Goal: Answer question/provide support: Share knowledge or assist other users

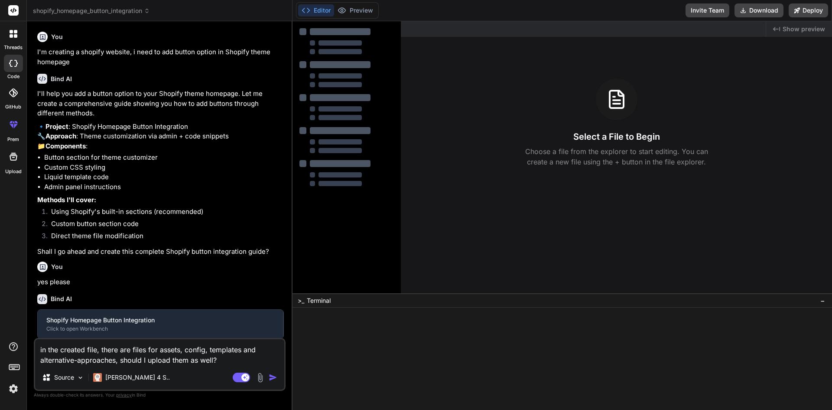
type textarea "x"
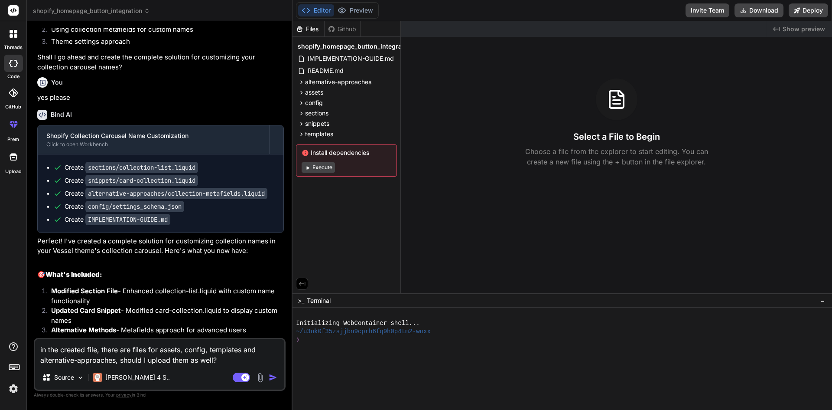
scroll to position [1379, 0]
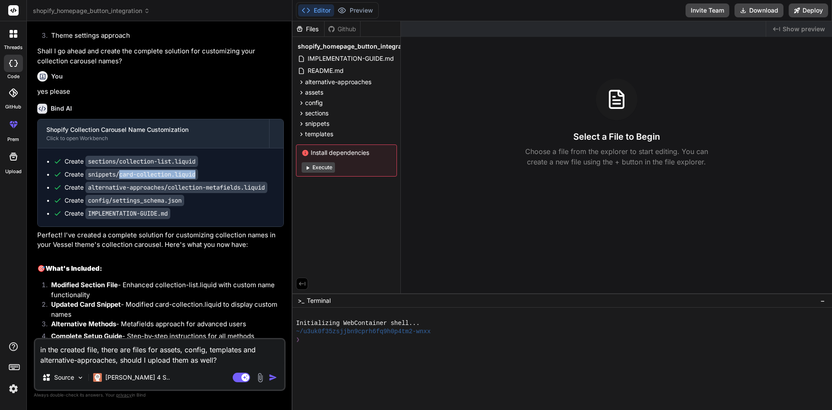
drag, startPoint x: 199, startPoint y: 214, endPoint x: 122, endPoint y: 214, distance: 77.6
click at [122, 180] on code "snippets/card-collection.liquid" at bounding box center [141, 174] width 113 height 11
copy code "card-collection.liquid"
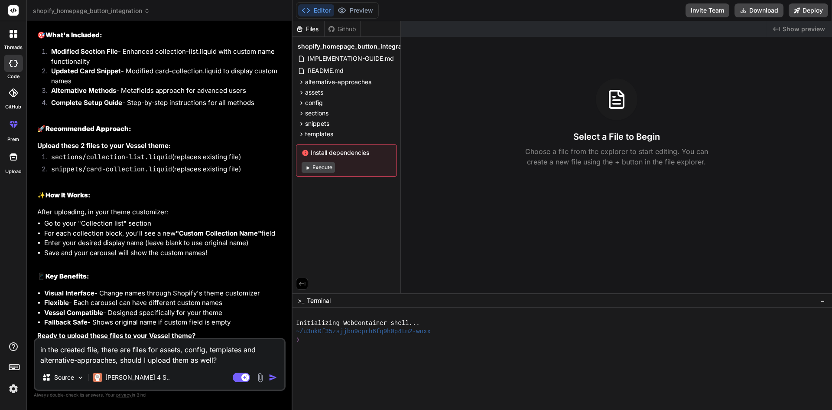
scroll to position [1611, 0]
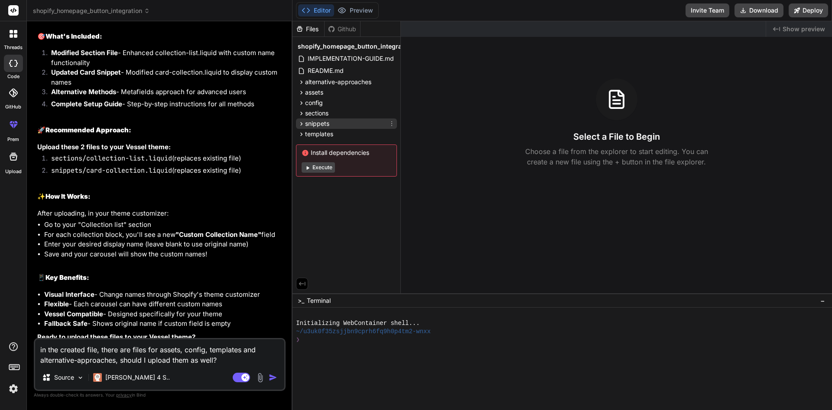
click at [305, 121] on span "snippets" at bounding box center [317, 123] width 24 height 9
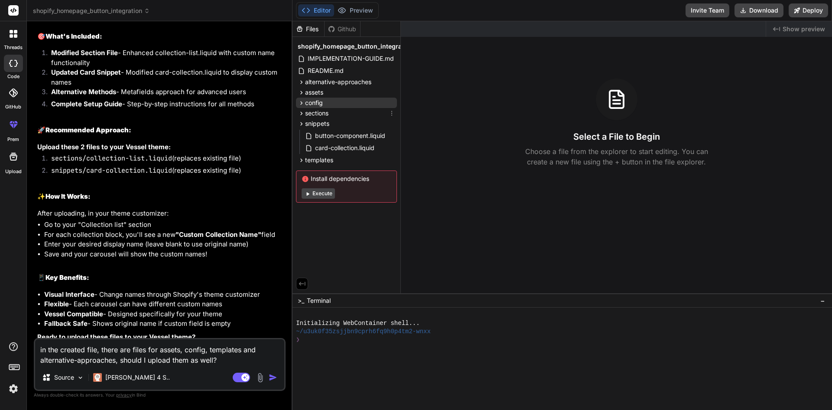
click at [303, 107] on div "config" at bounding box center [346, 103] width 101 height 10
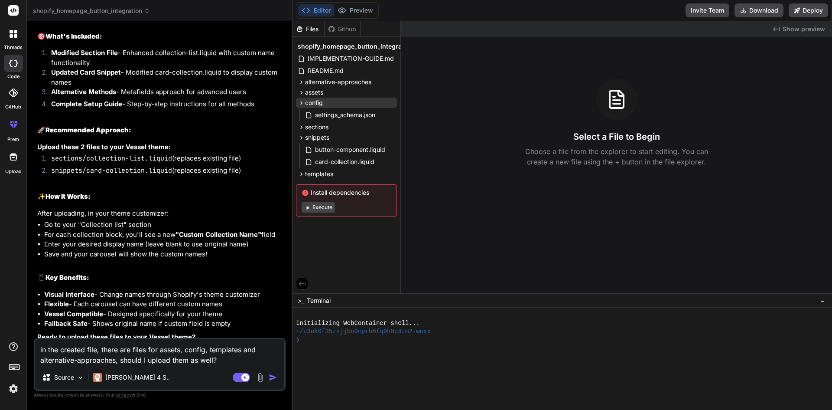
click at [303, 102] on icon at bounding box center [301, 102] width 7 height 7
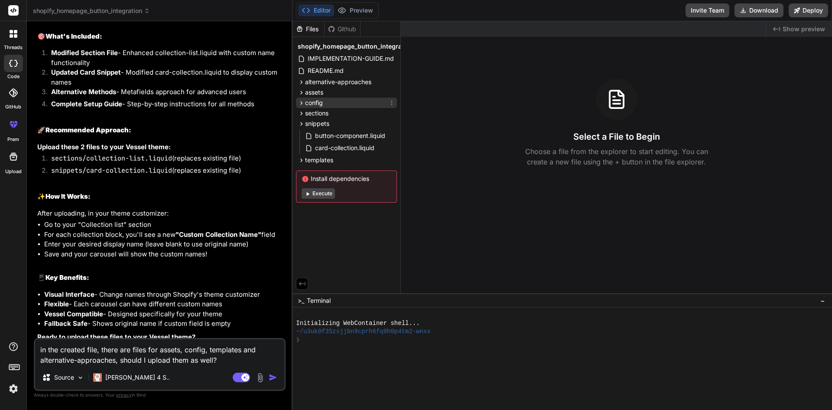
click at [304, 108] on div "config" at bounding box center [346, 103] width 101 height 10
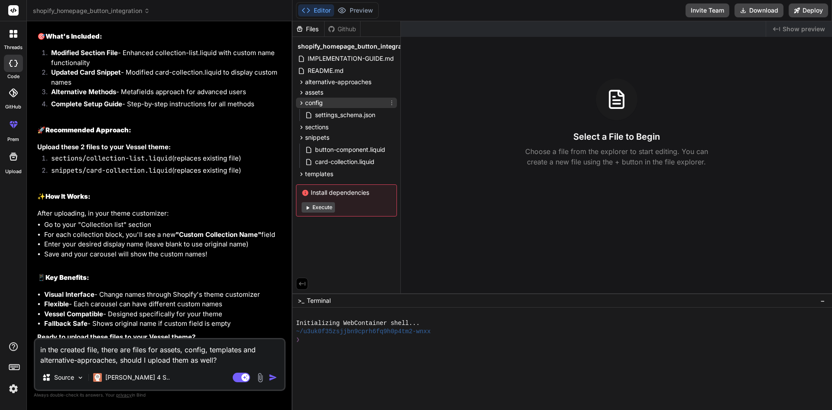
click at [302, 107] on div "config" at bounding box center [310, 102] width 25 height 9
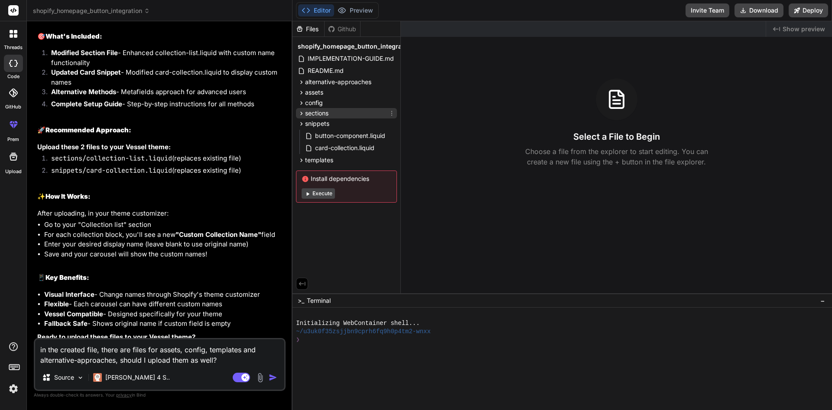
click at [301, 115] on icon at bounding box center [301, 113] width 7 height 7
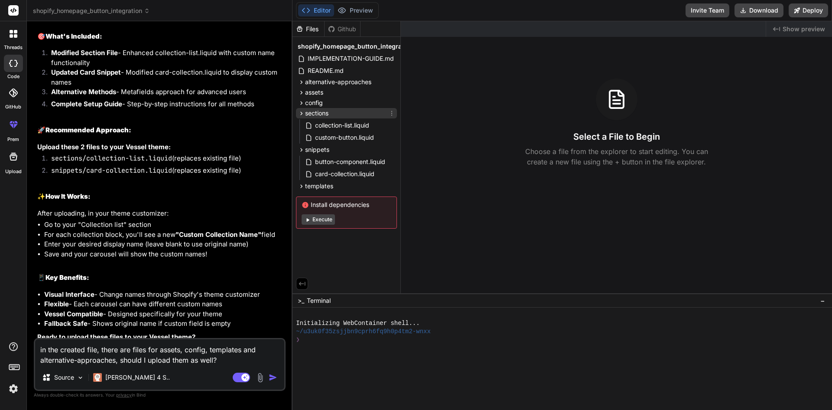
click at [301, 115] on icon at bounding box center [301, 113] width 7 height 7
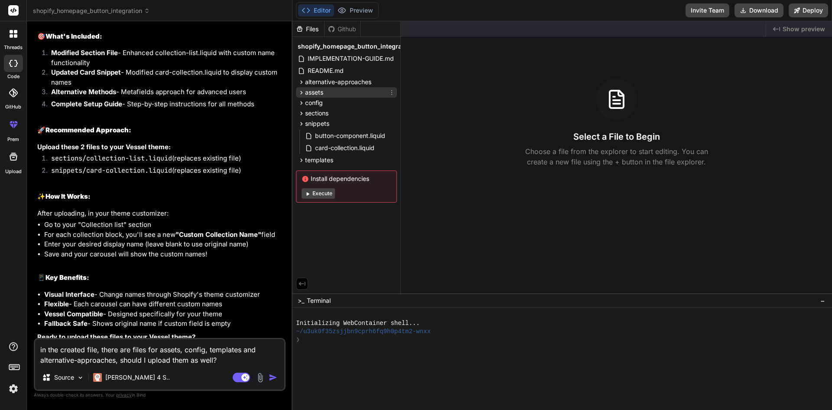
click at [304, 90] on icon at bounding box center [301, 92] width 7 height 7
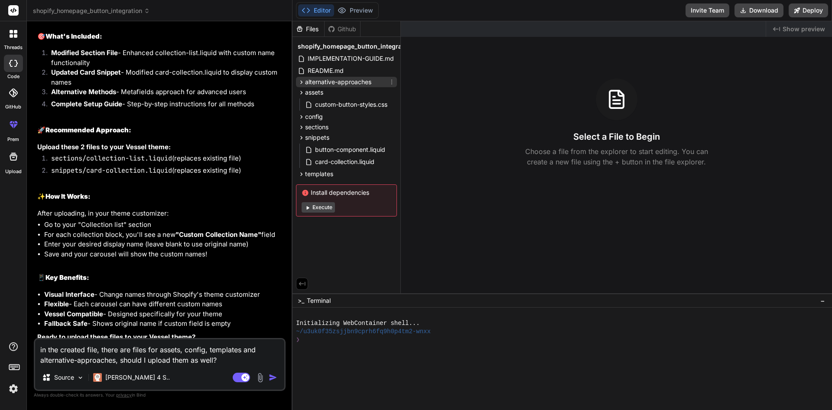
click at [302, 82] on icon at bounding box center [302, 81] width 2 height 3
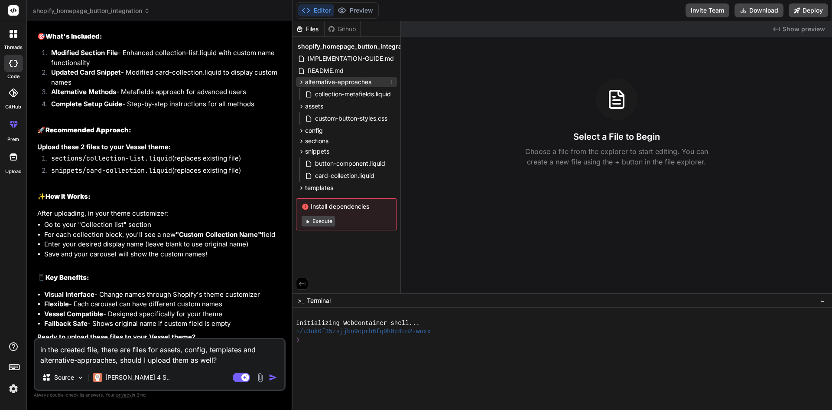
click at [302, 82] on icon at bounding box center [302, 81] width 2 height 3
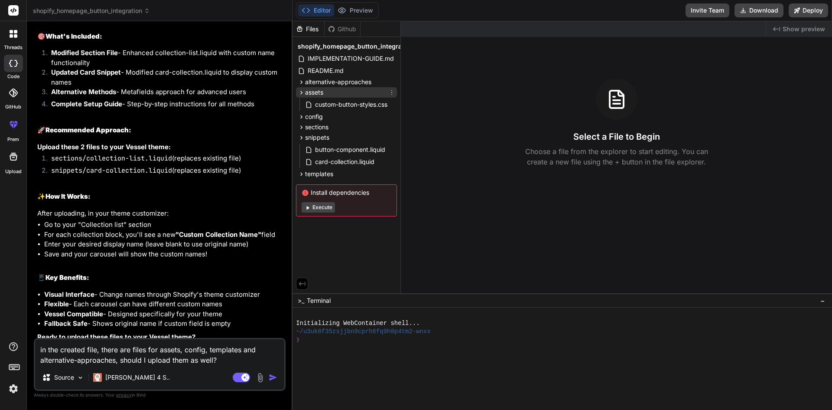
click at [299, 96] on div "assets" at bounding box center [311, 92] width 26 height 9
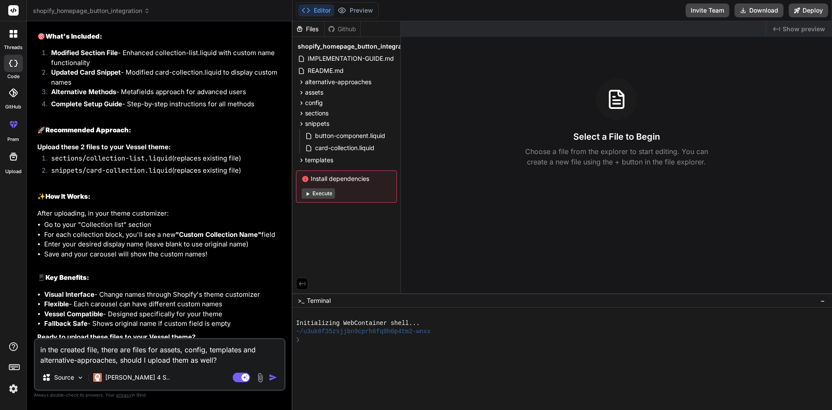
click at [85, 350] on textarea "in the created file, there are files for assets, config, templates and alternat…" at bounding box center [159, 352] width 249 height 26
type textarea "x"
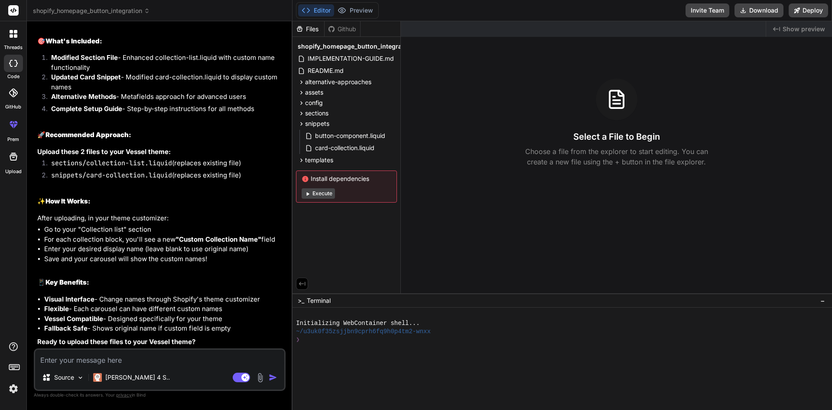
type textarea "s"
type textarea "x"
type textarea "ss"
type textarea "x"
type textarea "sss"
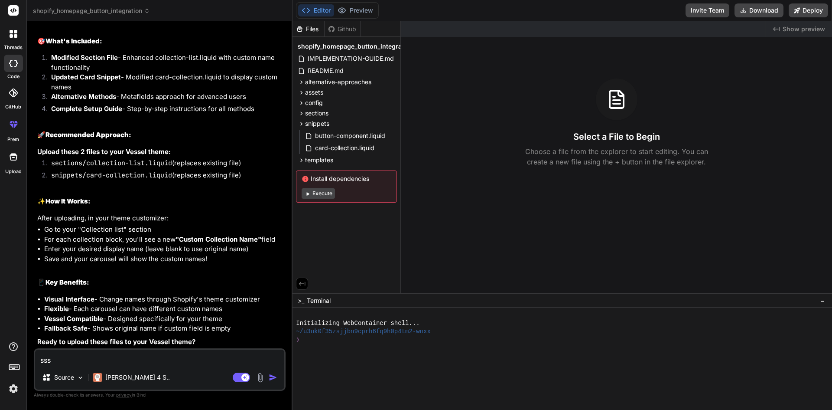
type textarea "x"
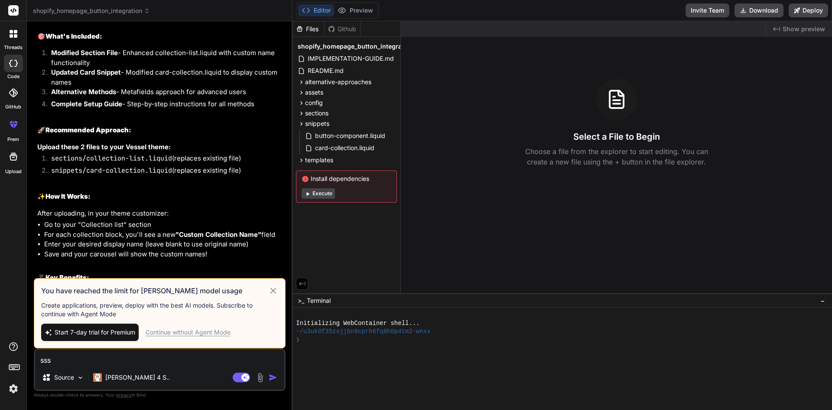
type textarea "sss"
click at [196, 331] on div "Continue without Agent Mode" at bounding box center [188, 332] width 85 height 9
type textarea "x"
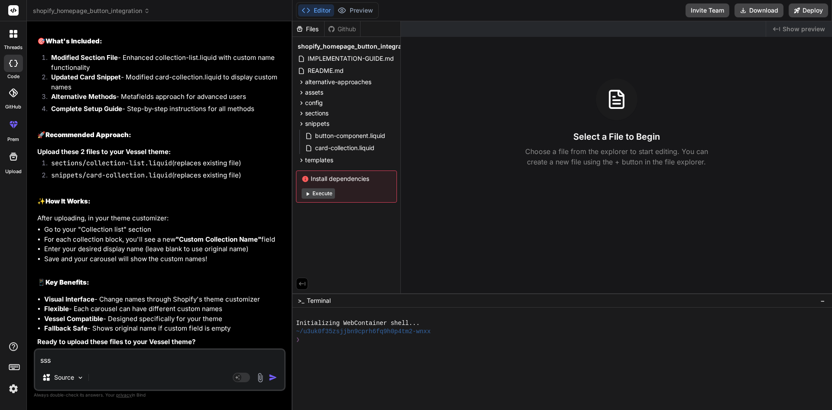
scroll to position [1654, 0]
drag, startPoint x: 101, startPoint y: 355, endPoint x: 0, endPoint y: 352, distance: 101.5
click at [0, 352] on div "threads code GitHub prem Upload shopify_homepage_button_integration Created wit…" at bounding box center [416, 205] width 832 height 410
type textarea "x"
type textarea "w"
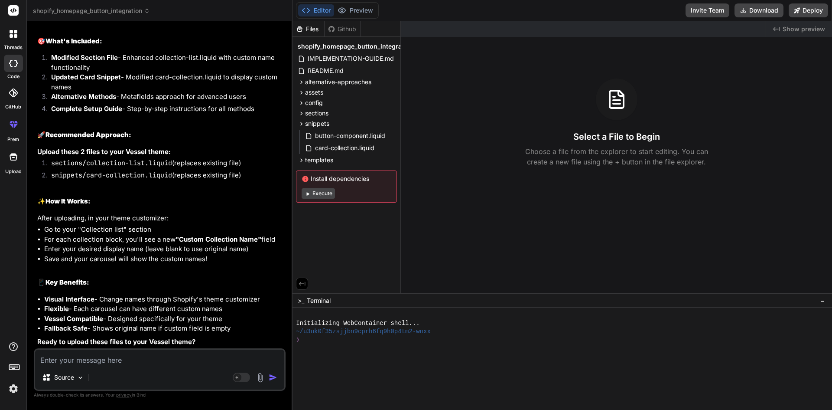
type textarea "x"
type textarea "wh"
type textarea "x"
type textarea "wha"
type textarea "x"
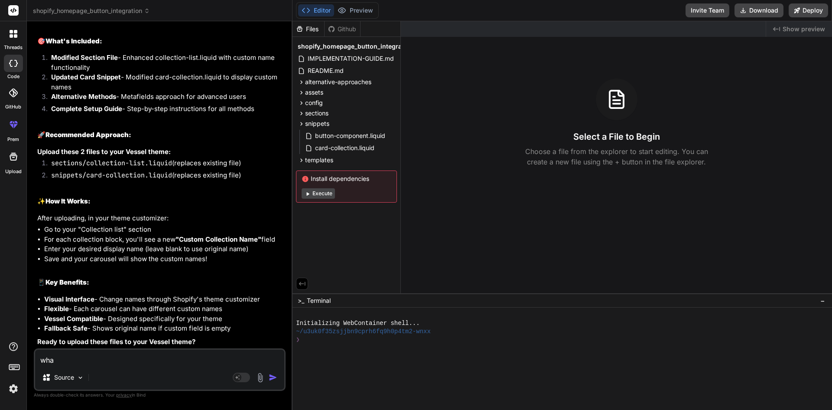
type textarea "what"
type textarea "x"
type textarea "what"
type textarea "x"
type textarea "what i"
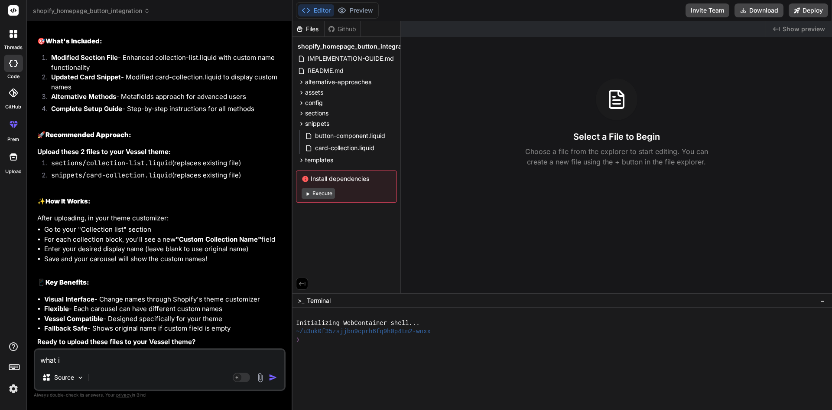
type textarea "x"
type textarea "what is"
type textarea "x"
type textarea "what is"
type textarea "x"
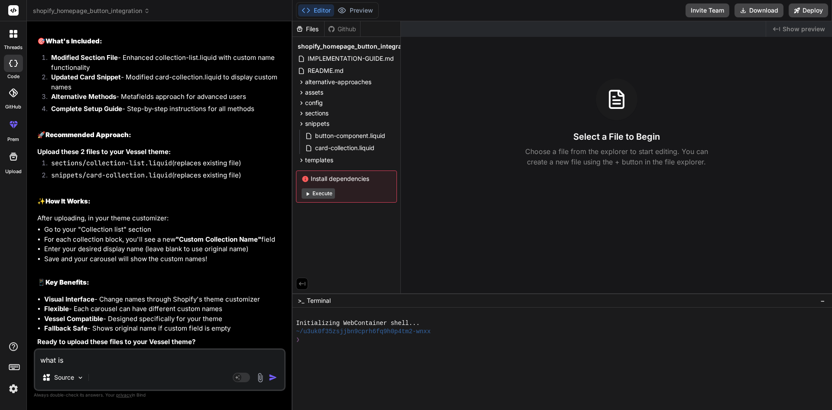
paste textarea "icon-caret"
type textarea "what is icon-caret"
type textarea "x"
type textarea "what is icon-caret."
type textarea "x"
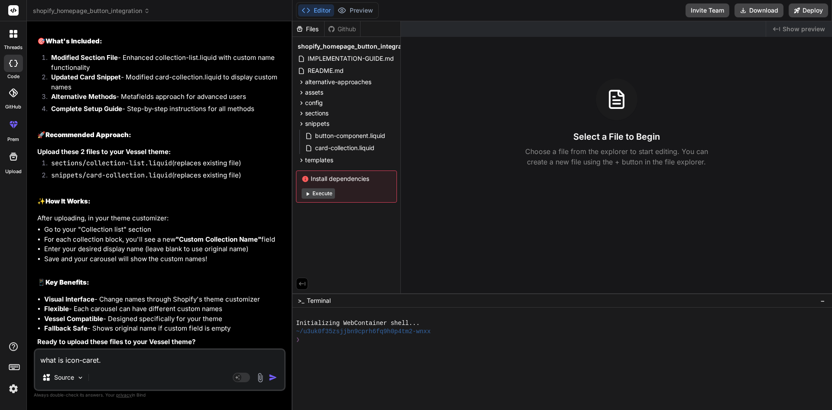
type textarea "what is icon-caret.l"
type textarea "x"
type textarea "what is [DOMAIN_NAME]"
type textarea "x"
type textarea "what is icon-caret.liq"
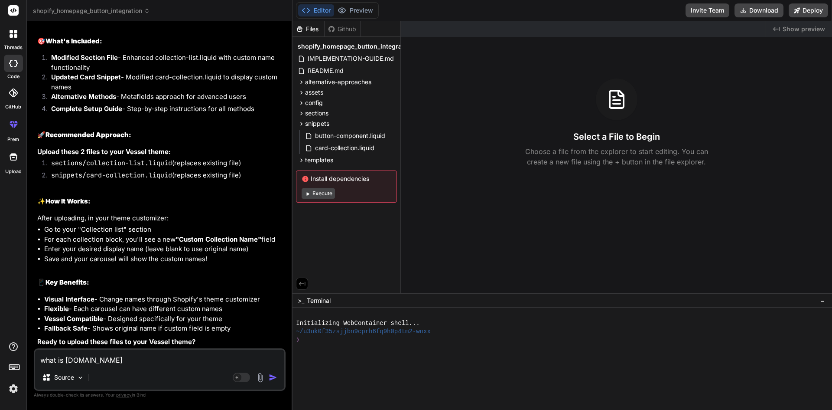
type textarea "x"
type textarea "what is icon-caret.liqu"
type textarea "x"
type textarea "what is icon-caret.liqui"
type textarea "x"
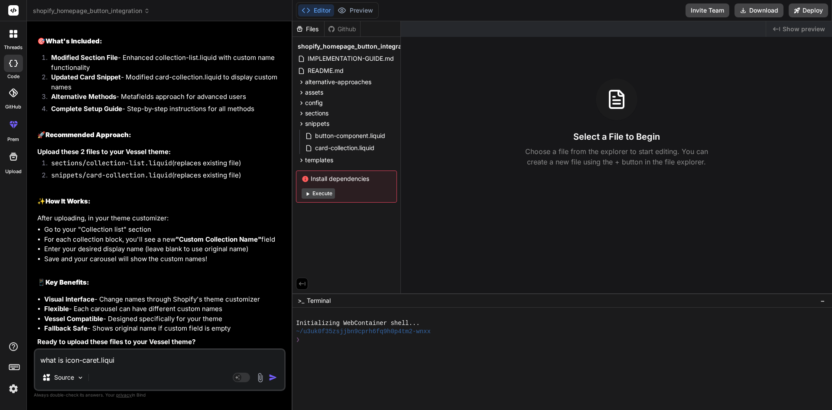
type textarea "what is icon-caret.liquid"
type textarea "x"
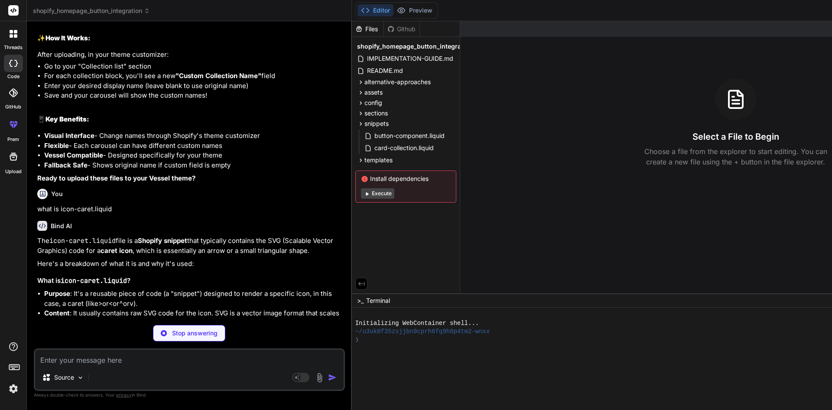
scroll to position [1665, 0]
type textarea "x"
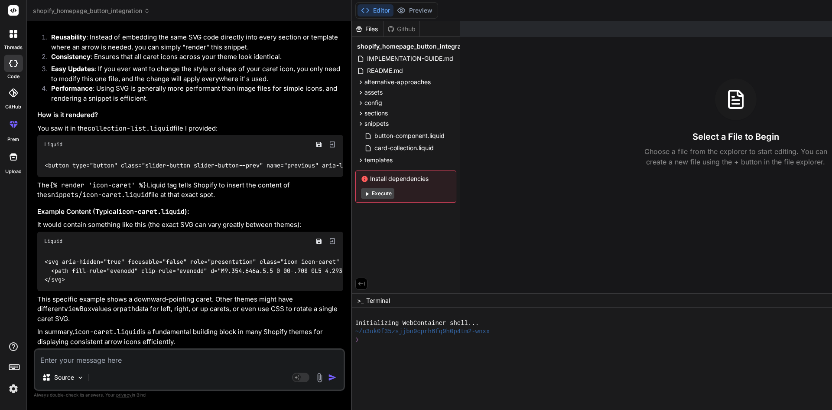
scroll to position [2051, 0]
type textarea "i"
type textarea "x"
type textarea "i"
type textarea "x"
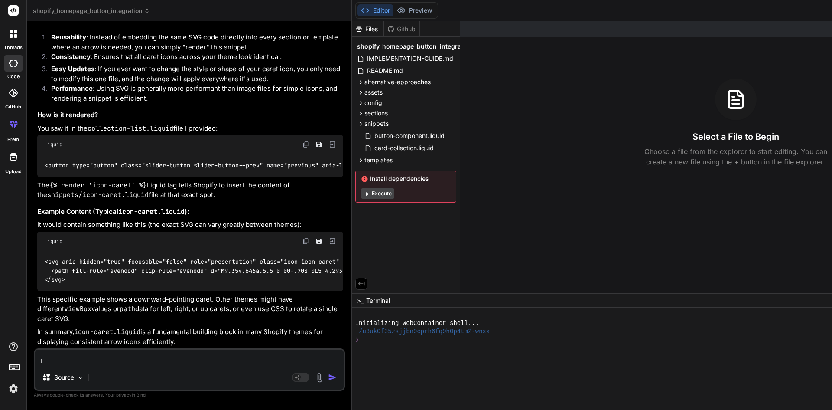
type textarea "i c"
type textarea "x"
type textarea "i ca"
type textarea "x"
type textarea "i can"
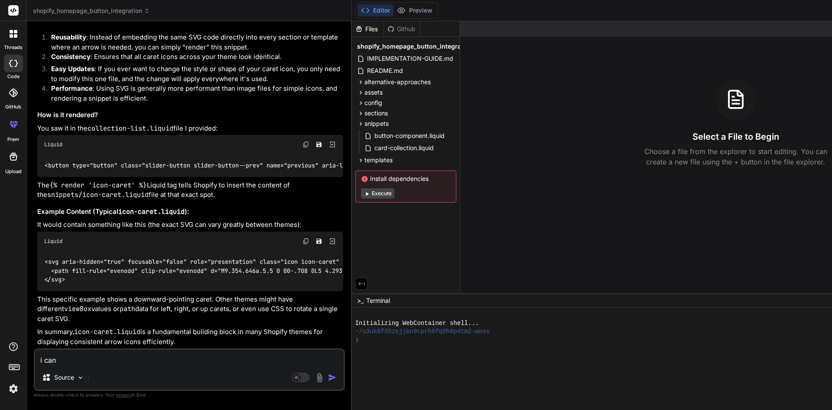
type textarea "x"
type textarea "i [PERSON_NAME]"
type textarea "x"
type textarea "i canoo"
type textarea "x"
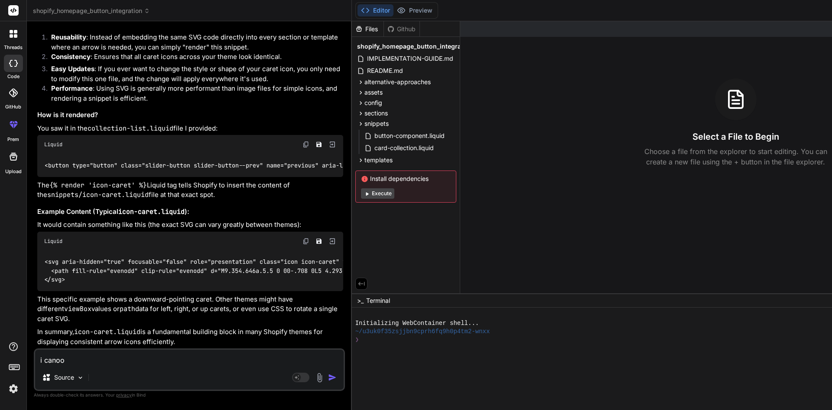
type textarea "i canoot"
type textarea "x"
type textarea "i canoot"
type textarea "x"
type textarea "i canoot f"
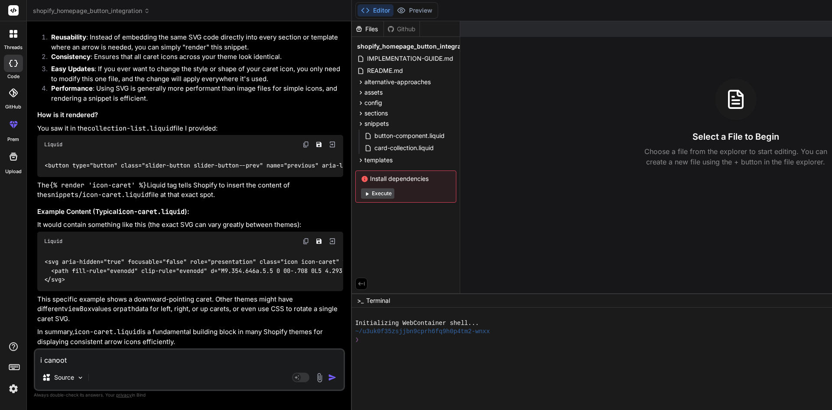
type textarea "x"
type textarea "i canoot fi"
type textarea "x"
type textarea "i canoot fin"
type textarea "x"
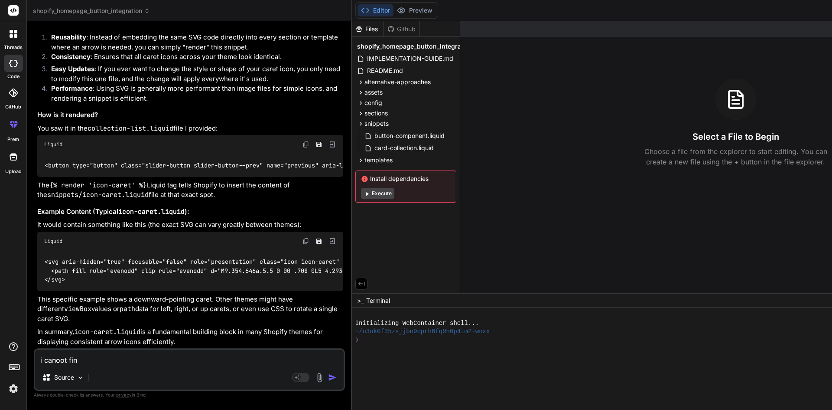
type textarea "i canoot fi"
type textarea "x"
type textarea "i canoot f"
type textarea "x"
type textarea "i canoot"
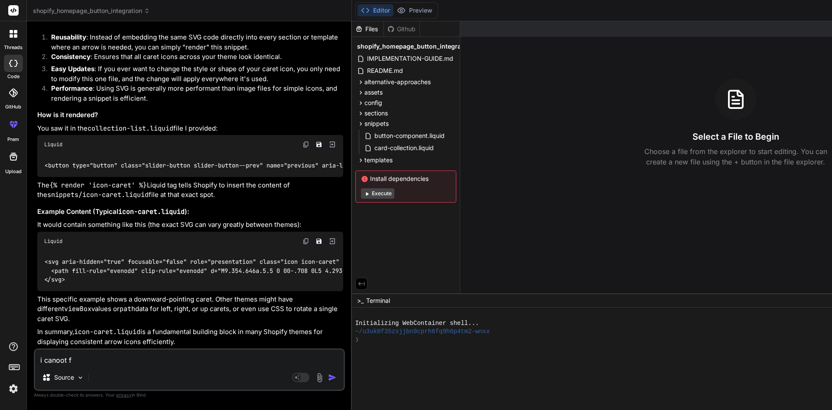
type textarea "x"
type textarea "i canoot"
type textarea "x"
type textarea "i canoo"
type textarea "x"
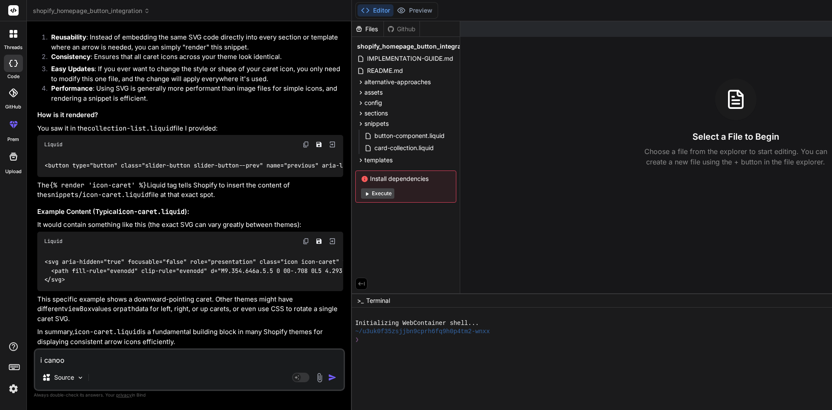
type textarea "i [PERSON_NAME]"
type textarea "x"
type textarea "i can"
type textarea "x"
type textarea "i [PERSON_NAME]"
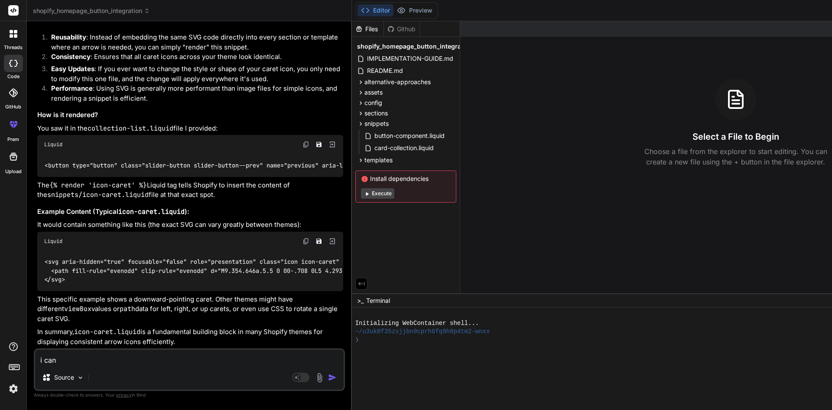
type textarea "x"
type textarea "i canno"
type textarea "x"
type textarea "i cannot"
type textarea "x"
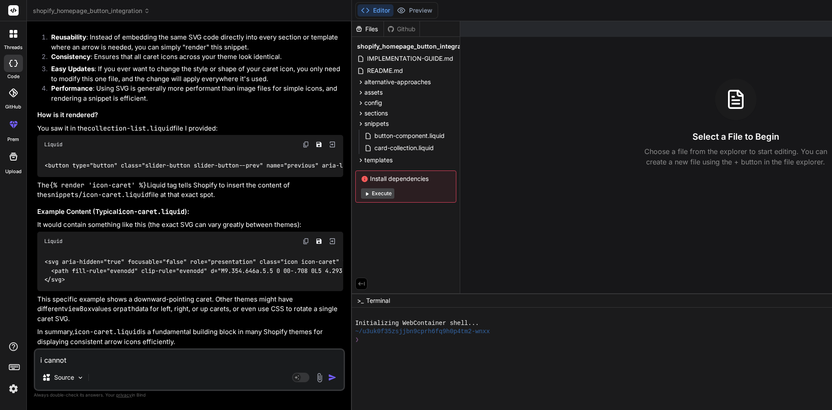
type textarea "i cannot"
type textarea "x"
type textarea "i cannot d"
type textarea "x"
type textarea "i cannot di"
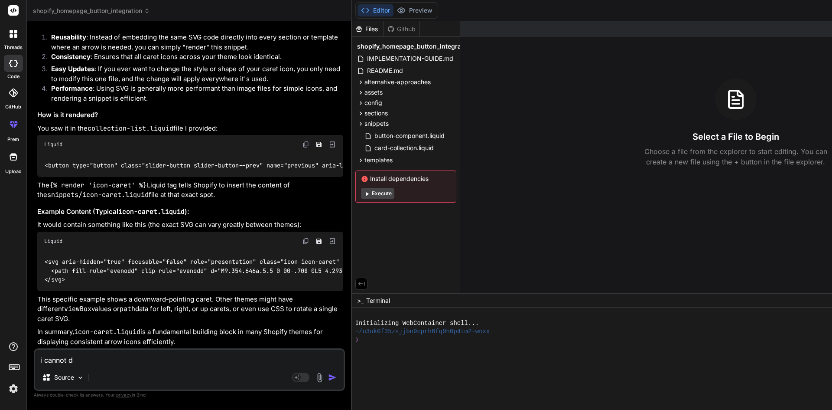
type textarea "x"
type textarea "i cannot din"
type textarea "x"
type textarea "i cannot di"
type textarea "x"
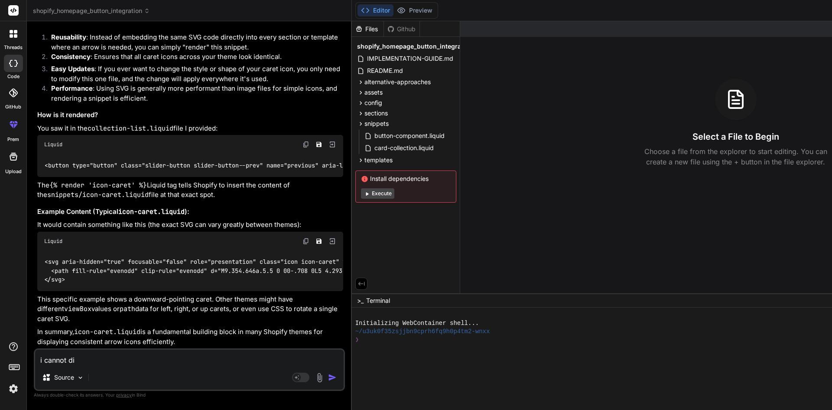
type textarea "i cannot d"
type textarea "x"
type textarea "i cannot"
type textarea "x"
type textarea "i cannot f"
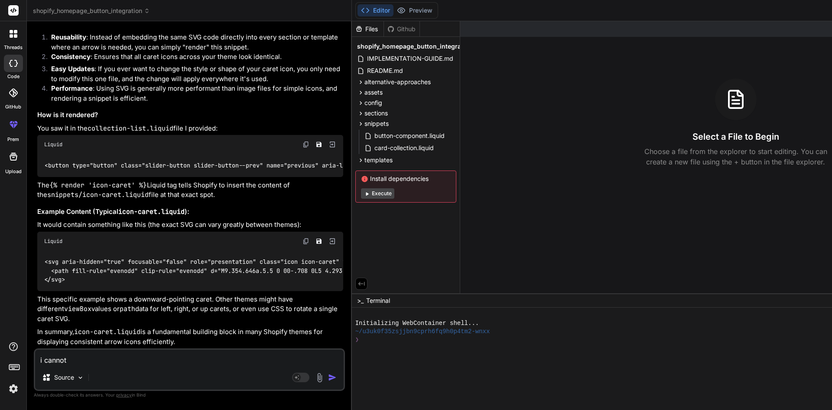
type textarea "x"
type textarea "i cannot fi"
type textarea "x"
type textarea "i cannot fin"
type textarea "x"
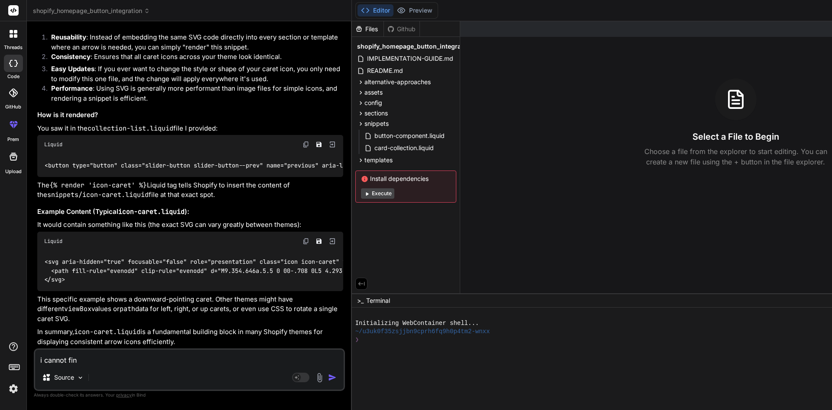
type textarea "i cannot find"
type textarea "x"
type textarea "i cannot find"
type textarea "x"
paste textarea "icon-caret"
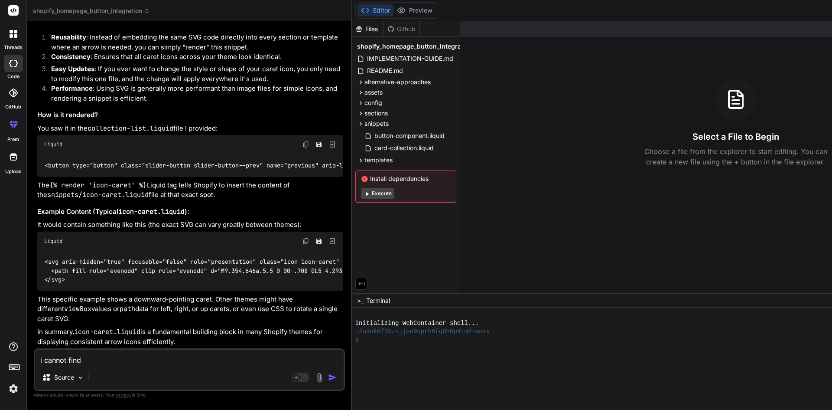
type textarea "i cannot find icon-caret"
type textarea "x"
type textarea "i cannot find icon-caret."
type textarea "x"
type textarea "i cannot find icon-caret.l"
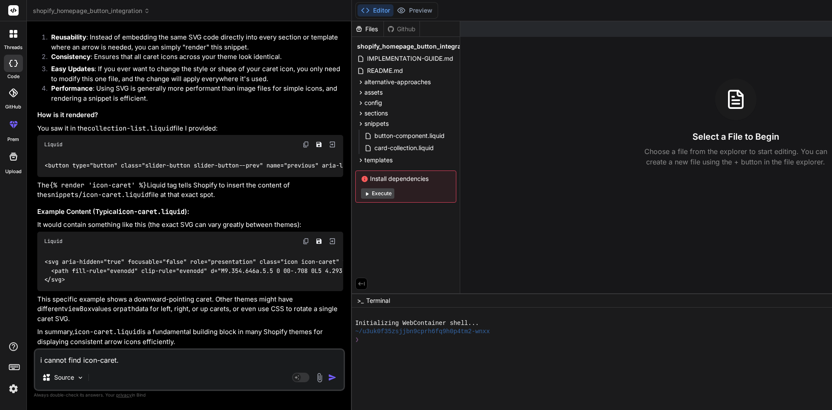
type textarea "x"
type textarea "i cannot find [DOMAIN_NAME]"
type textarea "x"
type textarea "i cannot find icon-caret.liq"
type textarea "x"
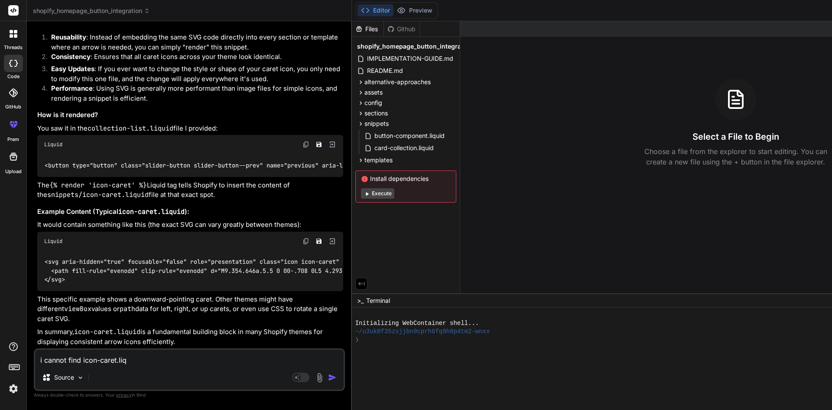
type textarea "i cannot find icon-caret.liqu"
type textarea "x"
type textarea "i cannot find icon-caret.liqui"
type textarea "x"
type textarea "i cannot find icon-caret.liquie"
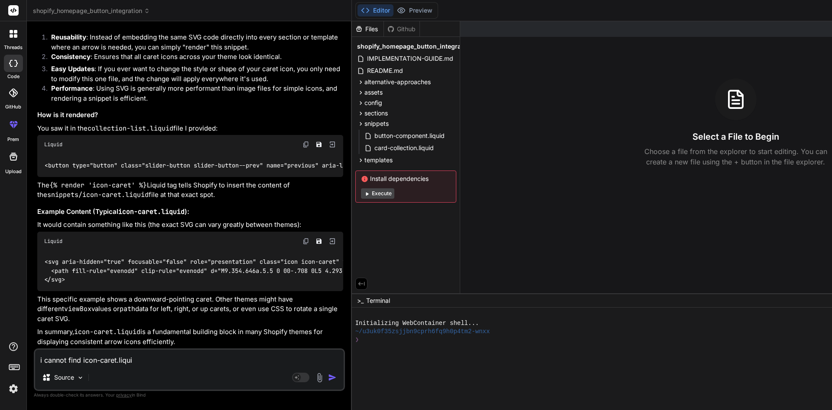
type textarea "x"
type textarea "i cannot find icon-caret.liquied"
type textarea "x"
type textarea "i cannot find icon-caret.liquied"
type textarea "x"
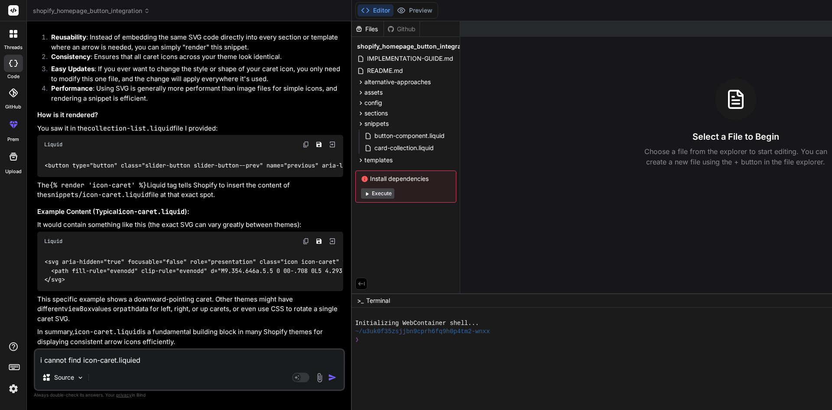
type textarea "i cannot find icon-caret.liquied"
type textarea "x"
type textarea "i cannot find icon-caret.liquie"
type textarea "x"
type textarea "i cannot find icon-caret.liqui"
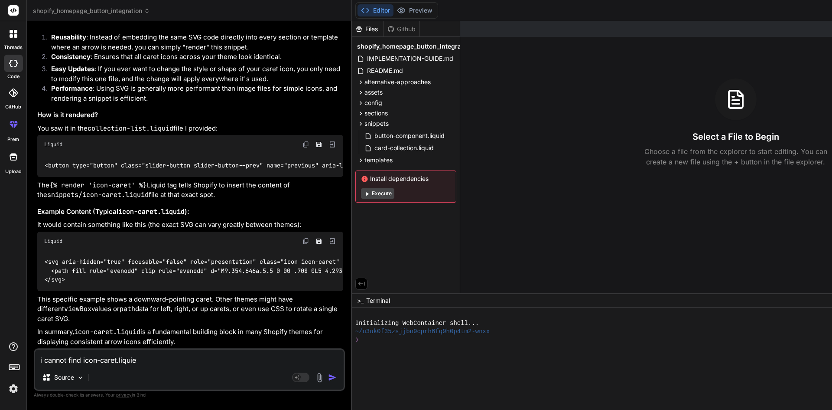
type textarea "x"
type textarea "i cannot find icon-caret.liquid"
type textarea "x"
type textarea "i cannot find icon-caret.liquid"
type textarea "x"
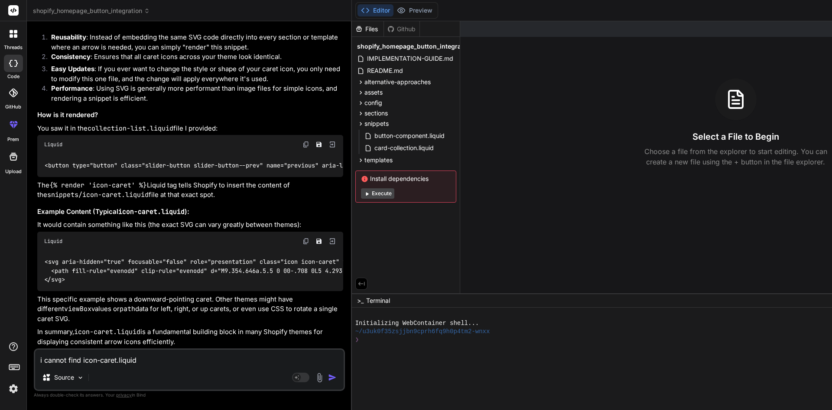
type textarea "i cannot find icon-caret.liquid i"
type textarea "x"
type textarea "i cannot find icon-caret.liquid in"
type textarea "x"
type textarea "i cannot find icon-caret.liquid in"
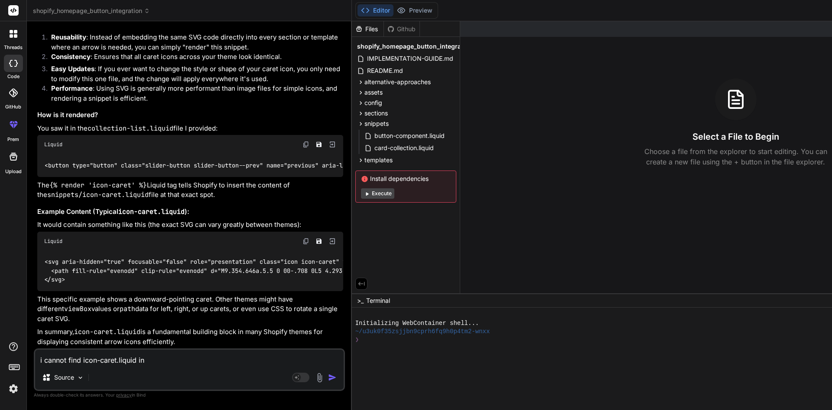
type textarea "x"
type textarea "i cannot find icon-caret.liquid in m"
type textarea "x"
type textarea "i cannot find icon-caret.liquid in my"
type textarea "x"
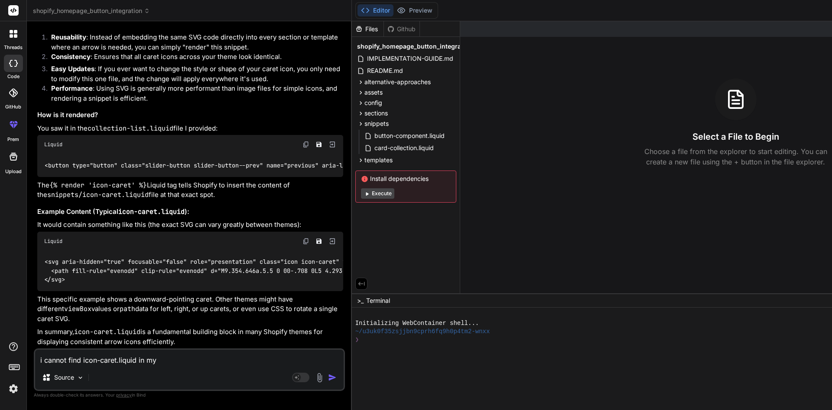
type textarea "i cannot find icon-caret.liquid in my"
type textarea "x"
type textarea "i cannot find icon-caret.liquid in my t"
type textarea "x"
type textarea "i cannot find icon-caret.liquid in my th"
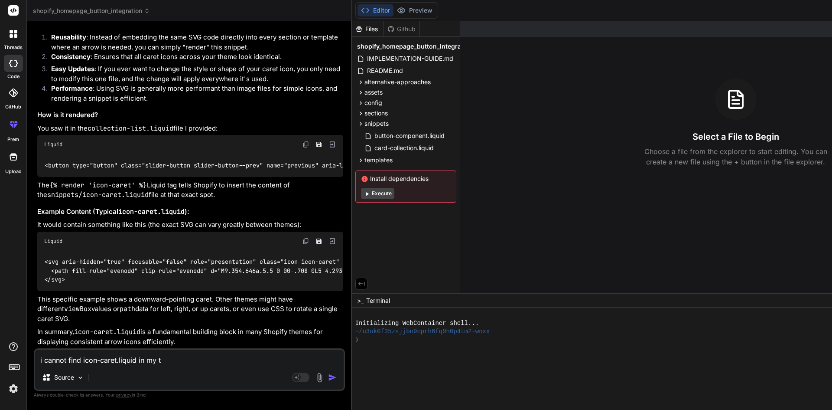
type textarea "x"
type textarea "i cannot find icon-caret.liquid in my the"
type textarea "x"
type textarea "i cannot find icon-caret.liquid in my them"
type textarea "x"
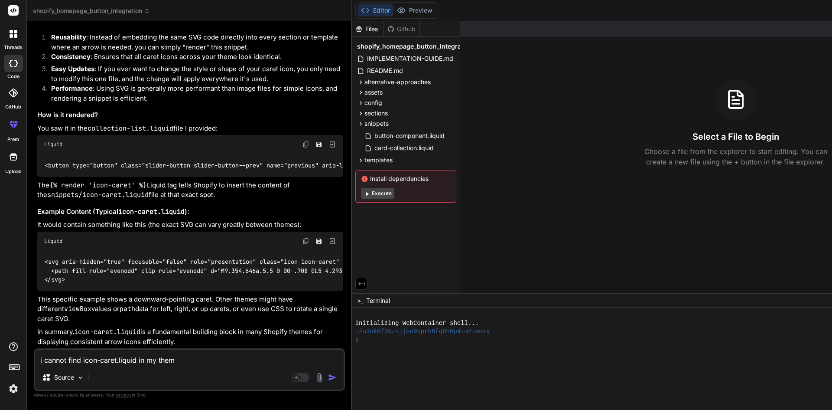
type textarea "i cannot find icon-caret.liquid in my theme"
type textarea "x"
type textarea "i cannot find icon-caret.liquid in my theme,"
type textarea "x"
type textarea "i cannot find icon-caret.liquid in my theme"
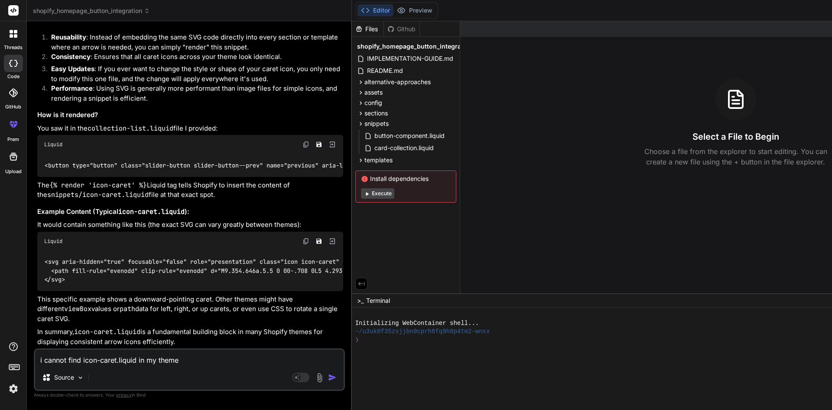
type textarea "x"
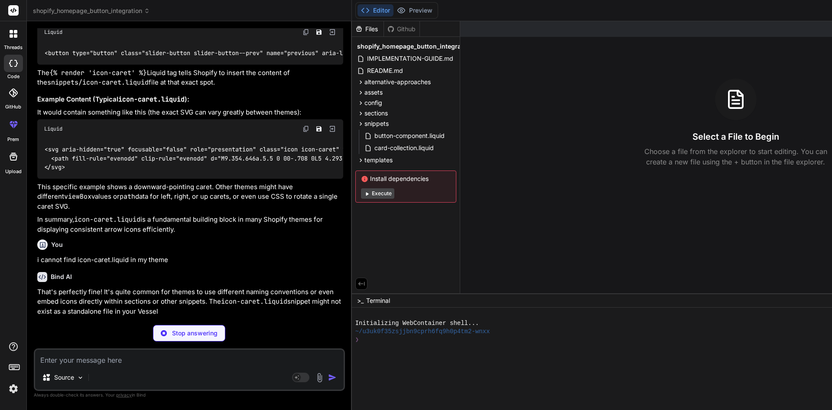
scroll to position [2141, 0]
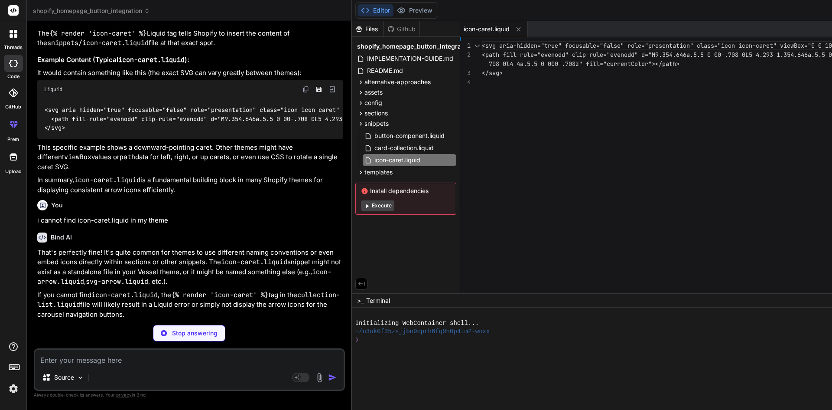
type textarea "x"
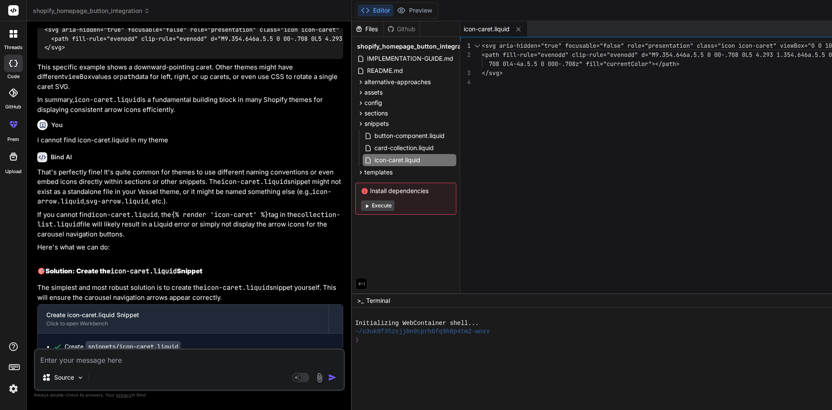
scroll to position [2223, 0]
drag, startPoint x: 313, startPoint y: 253, endPoint x: 84, endPoint y: 260, distance: 229.9
click at [84, 205] on code "icon-arrow.liquid" at bounding box center [184, 195] width 294 height 19
copy code "icon-arrow.liquid"
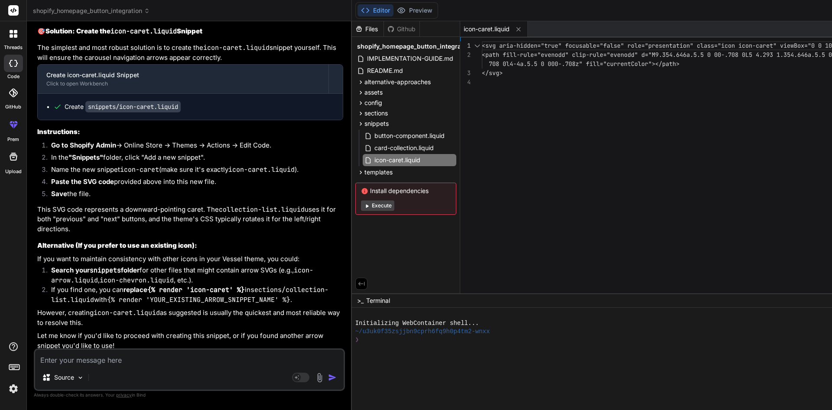
scroll to position [2502, 0]
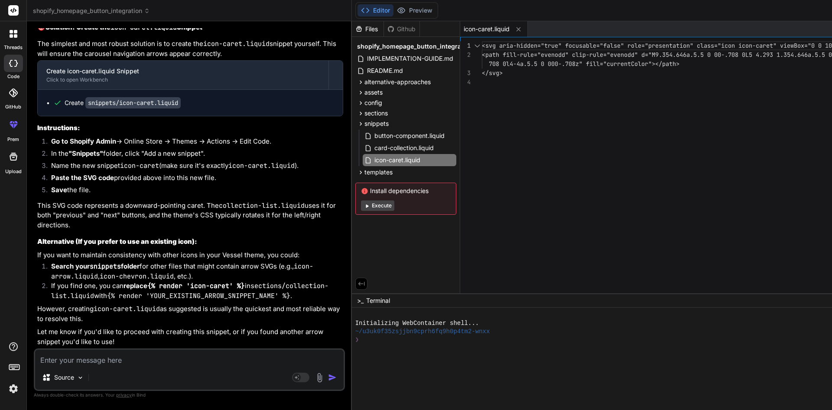
click at [202, 367] on div "Source Agent Mode. When this toggle is activated, AI automatically makes decisi…" at bounding box center [189, 369] width 311 height 42
click at [222, 353] on textarea at bounding box center [189, 357] width 309 height 16
type textarea "o"
type textarea "x"
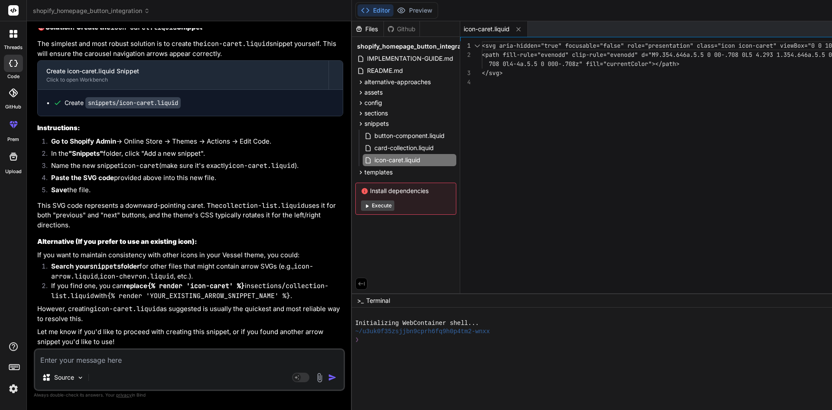
type textarea "i"
type textarea "x"
type textarea "i"
type textarea "x"
type textarea "i o"
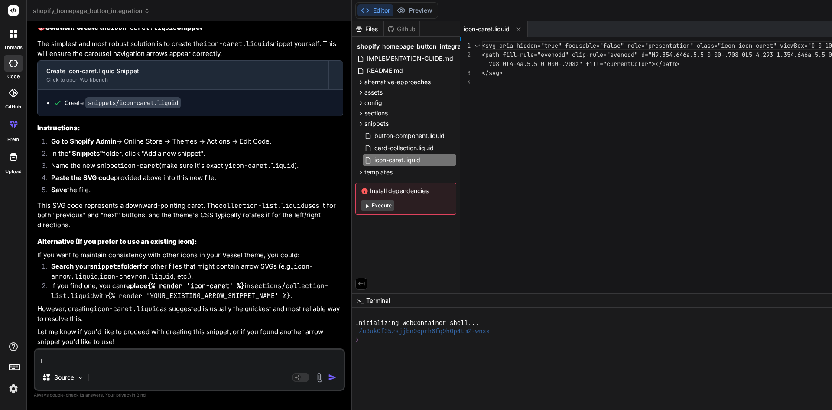
type textarea "x"
type textarea "i ot"
type textarea "x"
type textarea "i o"
type textarea "x"
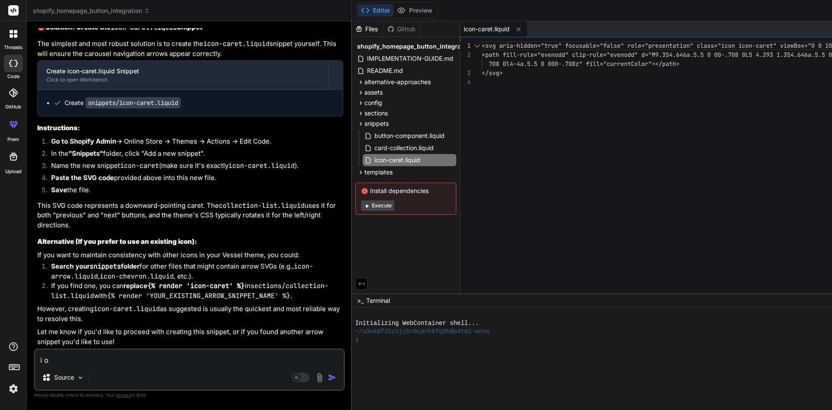
type textarea "i"
type textarea "x"
type textarea "i g"
type textarea "x"
type textarea "i gi"
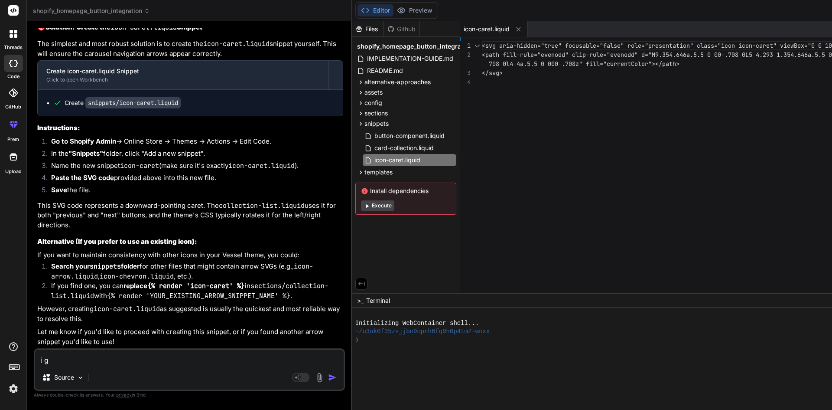
type textarea "x"
type textarea "i git"
type textarea "x"
type textarea "i git"
type textarea "x"
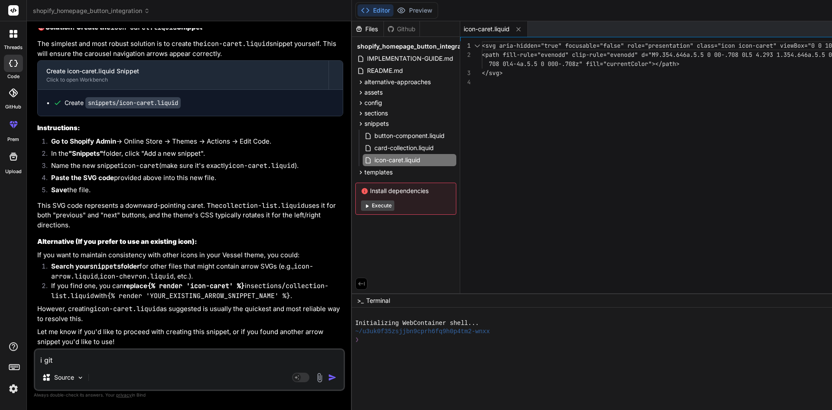
type textarea "i git"
type textarea "x"
type textarea "i gi"
paste textarea "'sections.collection_list.view_all' does not have a matching entry in 'locales/…"
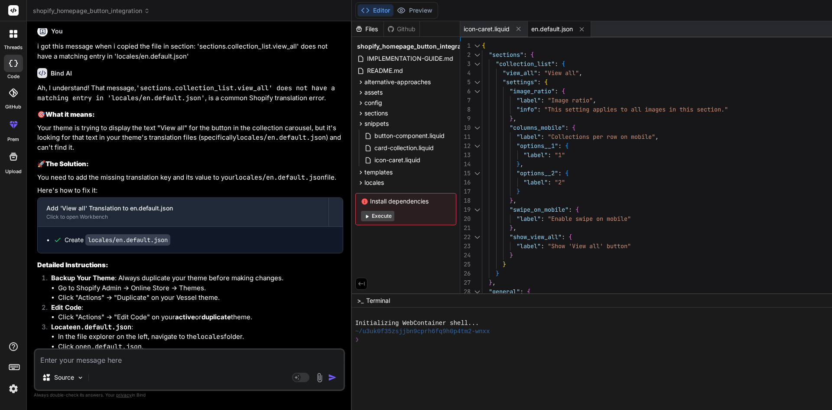
scroll to position [2794, 0]
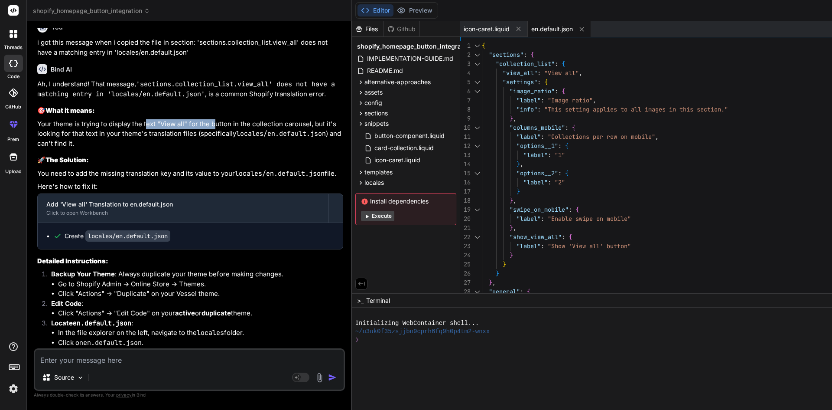
drag, startPoint x: 145, startPoint y: 186, endPoint x: 214, endPoint y: 183, distance: 68.5
click at [214, 149] on p "Your theme is trying to display the text "View all" for the button in the colle…" at bounding box center [190, 133] width 306 height 29
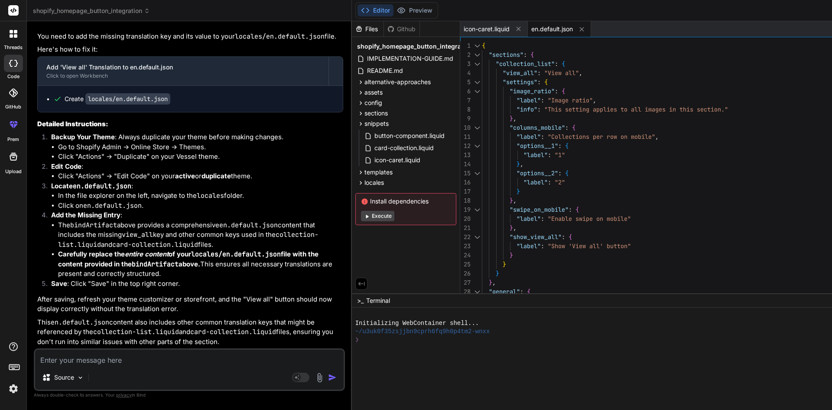
scroll to position [2993, 0]
drag, startPoint x: 83, startPoint y: 196, endPoint x: 238, endPoint y: 194, distance: 155.2
click at [238, 194] on li "In the file explorer on the left, navigate to the locales folder." at bounding box center [200, 196] width 285 height 10
click at [208, 194] on code "locales" at bounding box center [210, 195] width 27 height 9
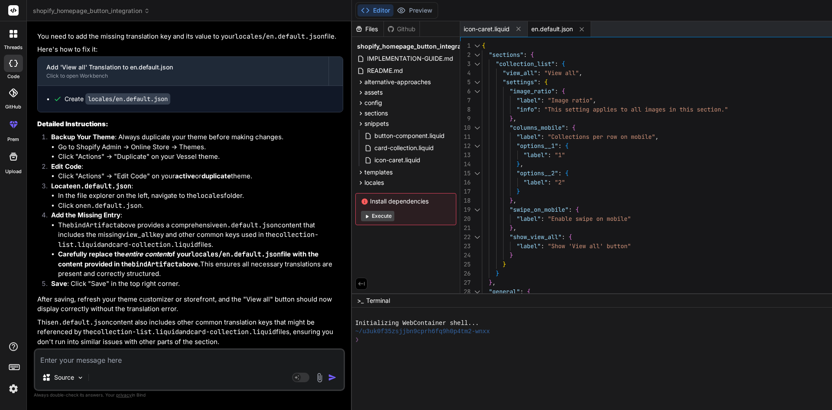
click at [204, 364] on textarea at bounding box center [189, 357] width 309 height 16
paste textarea "locales"
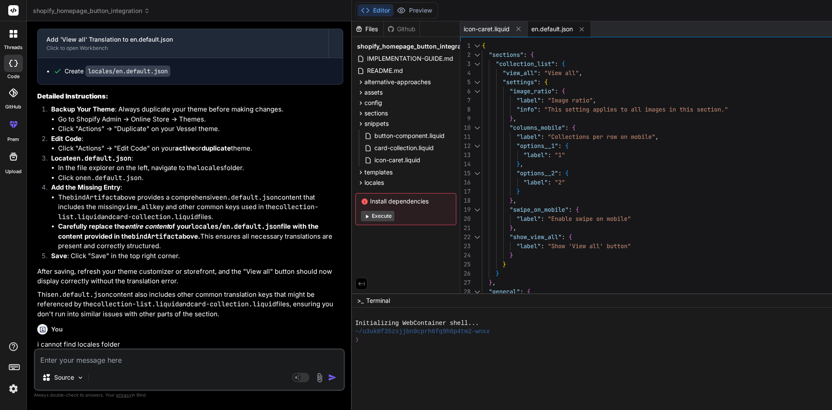
scroll to position [2989, 0]
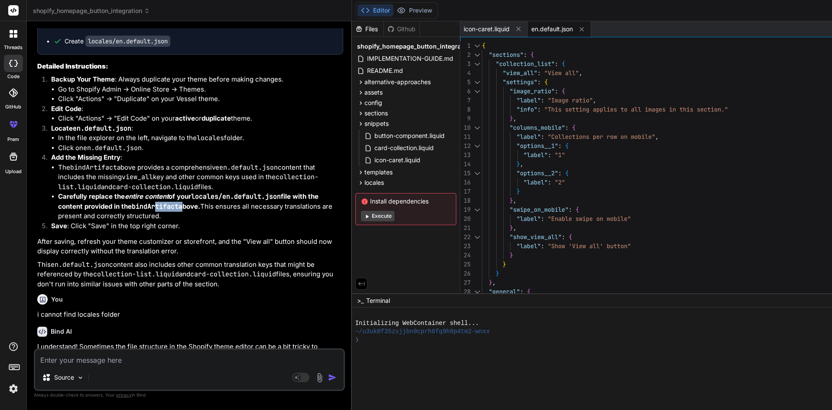
drag, startPoint x: 157, startPoint y: 268, endPoint x: 182, endPoint y: 268, distance: 24.3
click at [182, 210] on strong "Carefully replace the entire content of your locales/en.default.json file with …" at bounding box center [188, 201] width 261 height 18
click at [567, 29] on span "en.default.json" at bounding box center [552, 29] width 42 height 9
click at [561, 30] on span "en.default.json" at bounding box center [552, 29] width 42 height 9
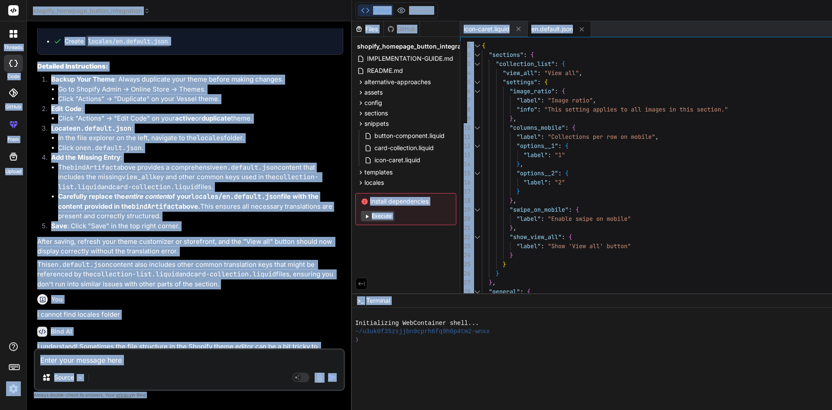
click at [568, 179] on div "{ "sections" : { "collection_list" : { "view_all" : "View all" , "settings" : {…" at bounding box center [722, 387] width 480 height 692
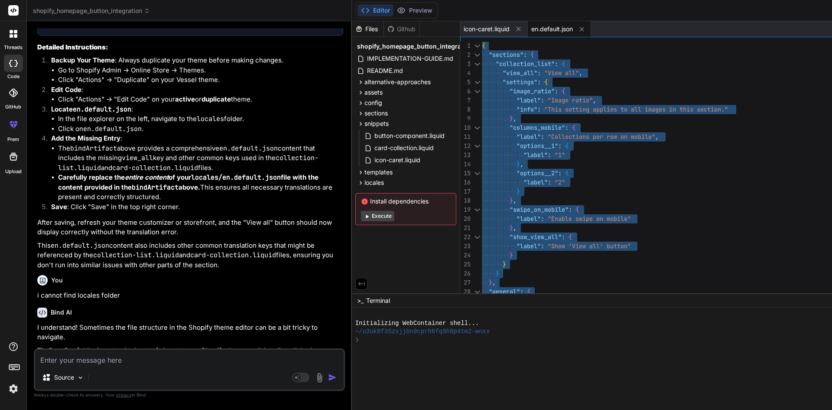
scroll to position [3013, 0]
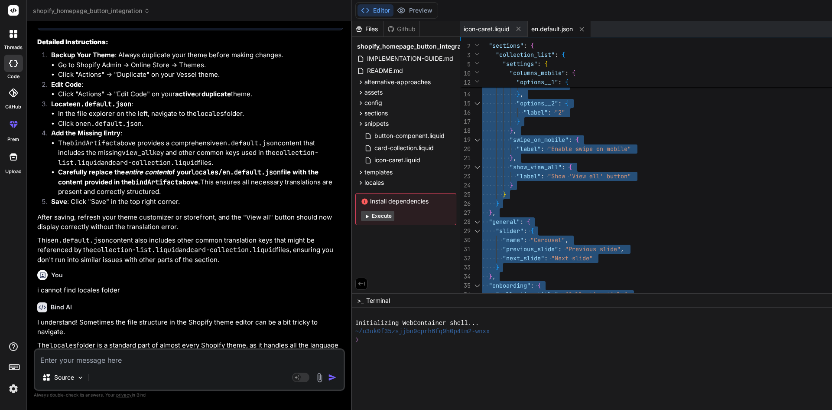
click at [548, 27] on span "en.default.json" at bounding box center [552, 29] width 42 height 9
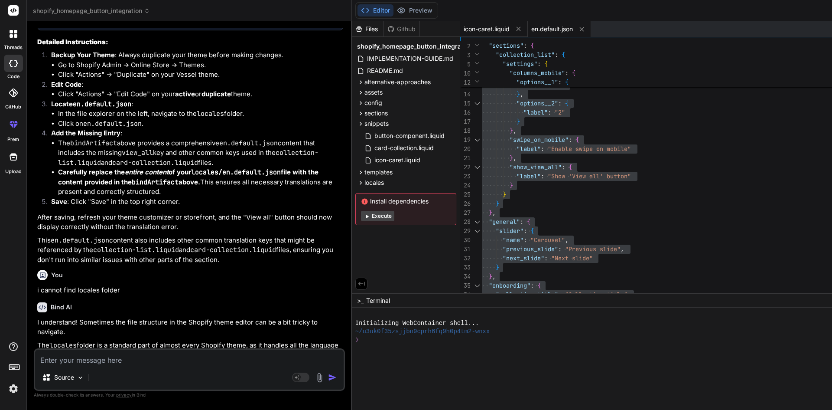
click at [506, 27] on span "icon-caret.liquid" at bounding box center [487, 29] width 46 height 9
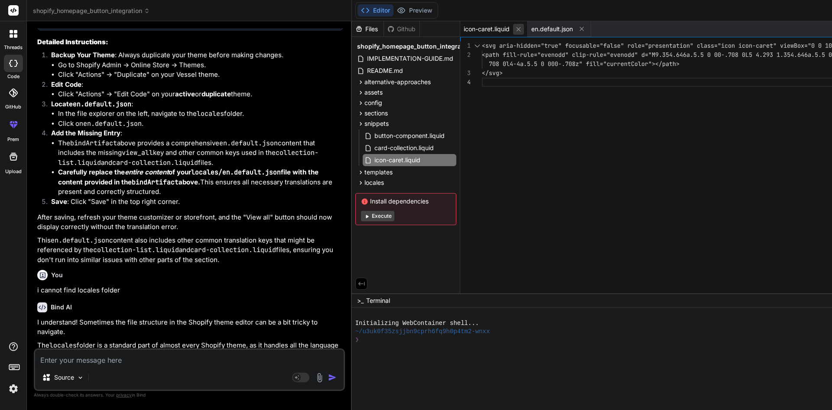
click at [516, 28] on button at bounding box center [518, 29] width 11 height 11
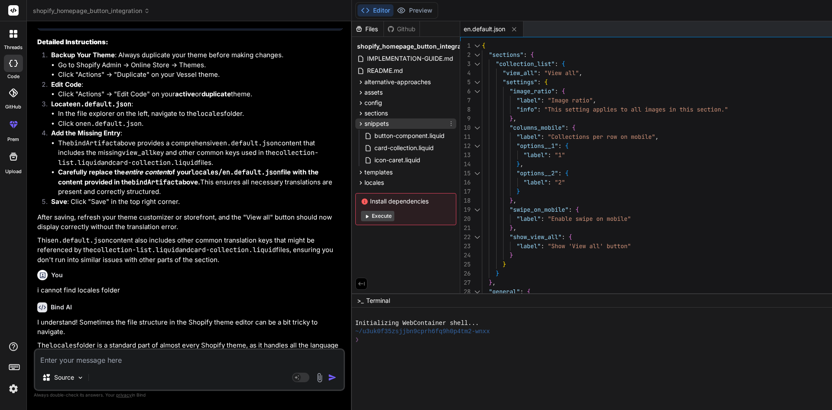
click at [371, 124] on span "snippets" at bounding box center [377, 123] width 24 height 9
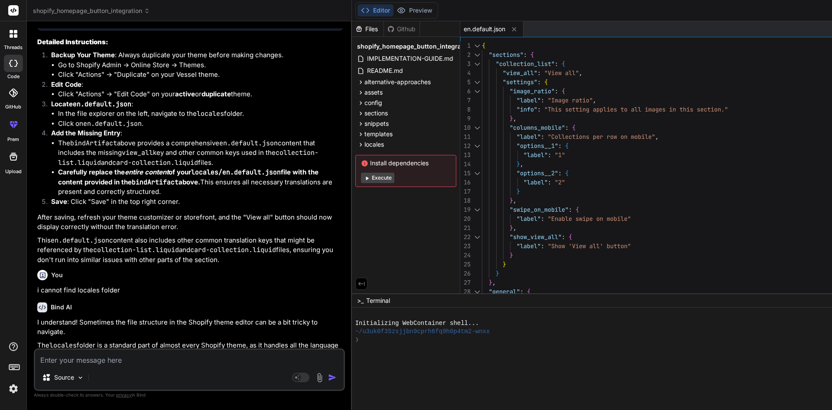
click at [149, 23] on code "locales/en.default.json" at bounding box center [127, 16] width 85 height 11
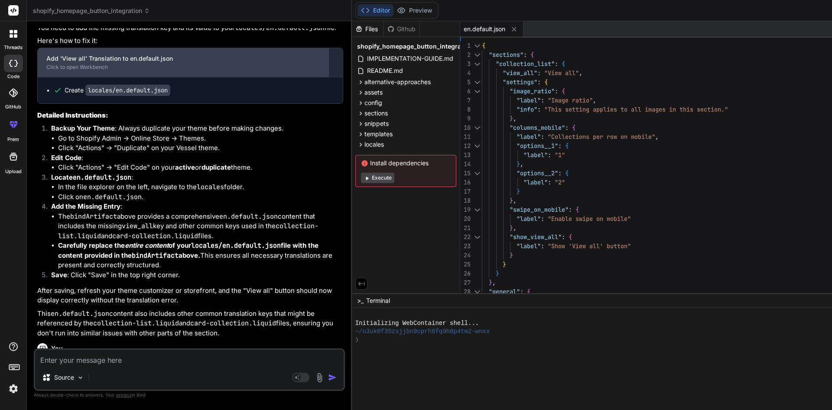
scroll to position [2939, 0]
click at [95, 64] on div "Add 'View all' Translation to en.default.json" at bounding box center [183, 59] width 274 height 9
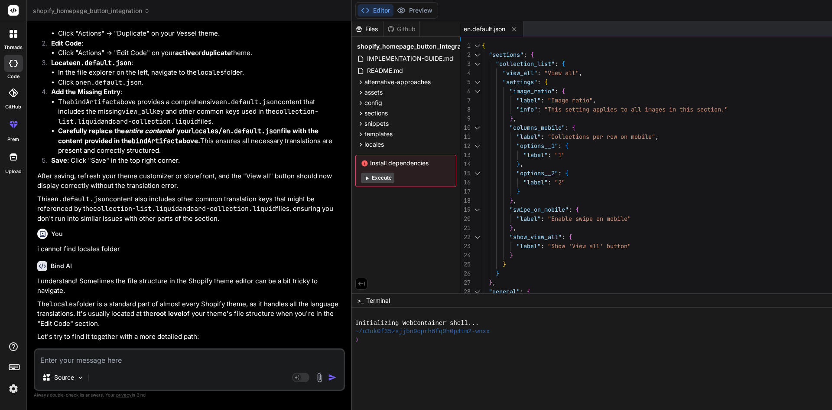
scroll to position [3056, 0]
click at [565, 201] on div ""info" : "This setting applies to all images in this sectio n." } , "columns_mo…" at bounding box center [722, 387] width 480 height 692
